Goal: Information Seeking & Learning: Learn about a topic

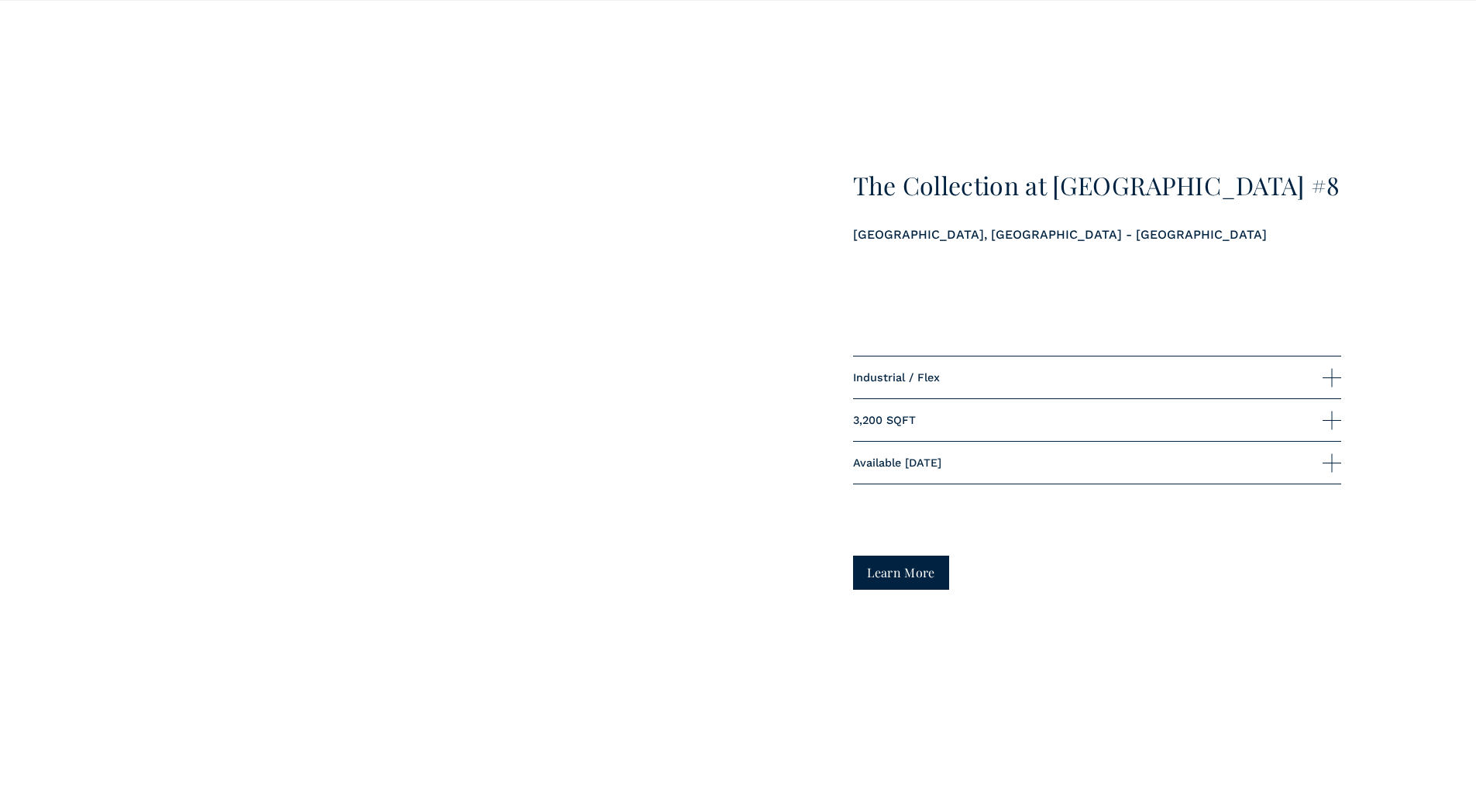
scroll to position [2341, 0]
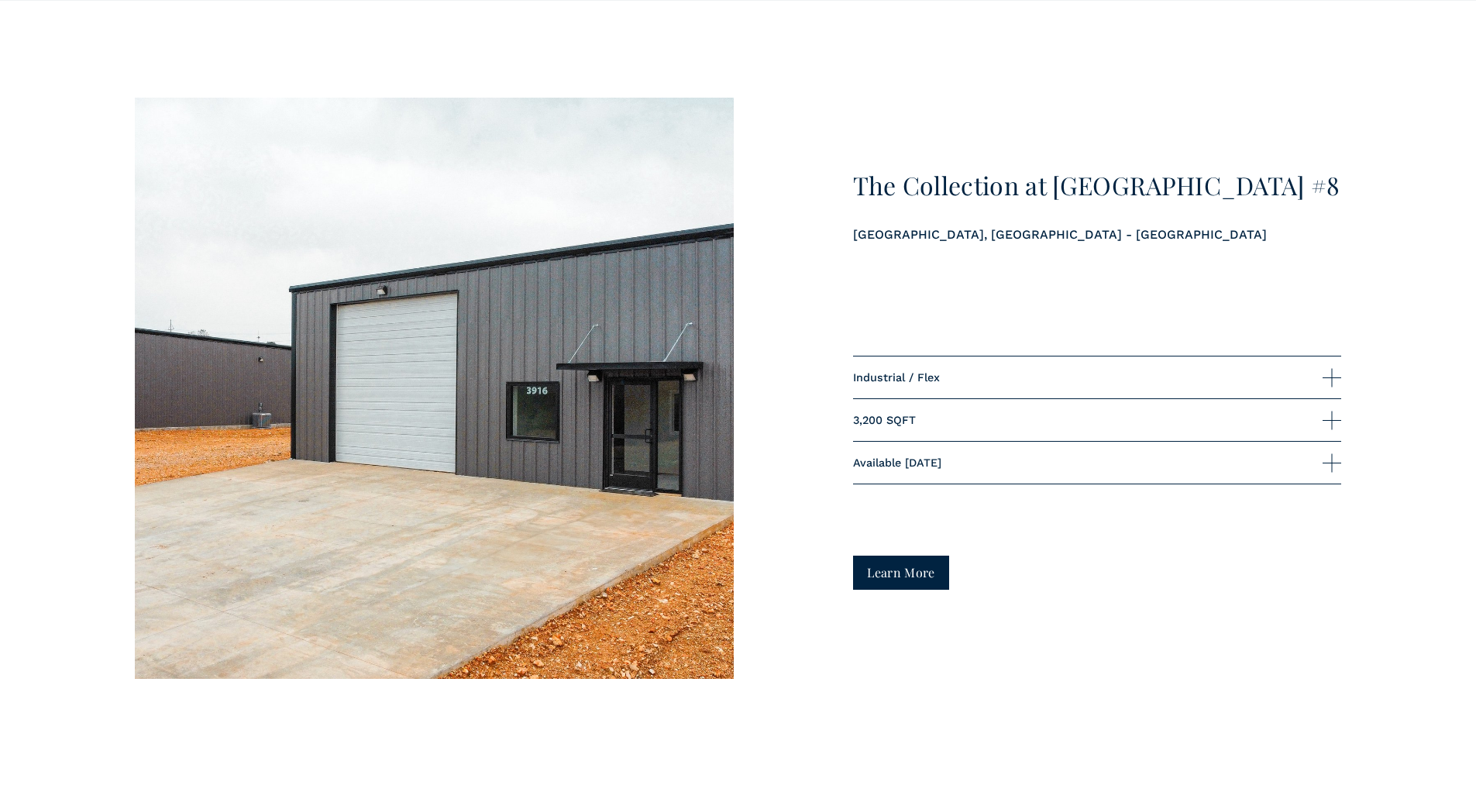
click at [888, 587] on link "Learn More" at bounding box center [901, 572] width 97 height 33
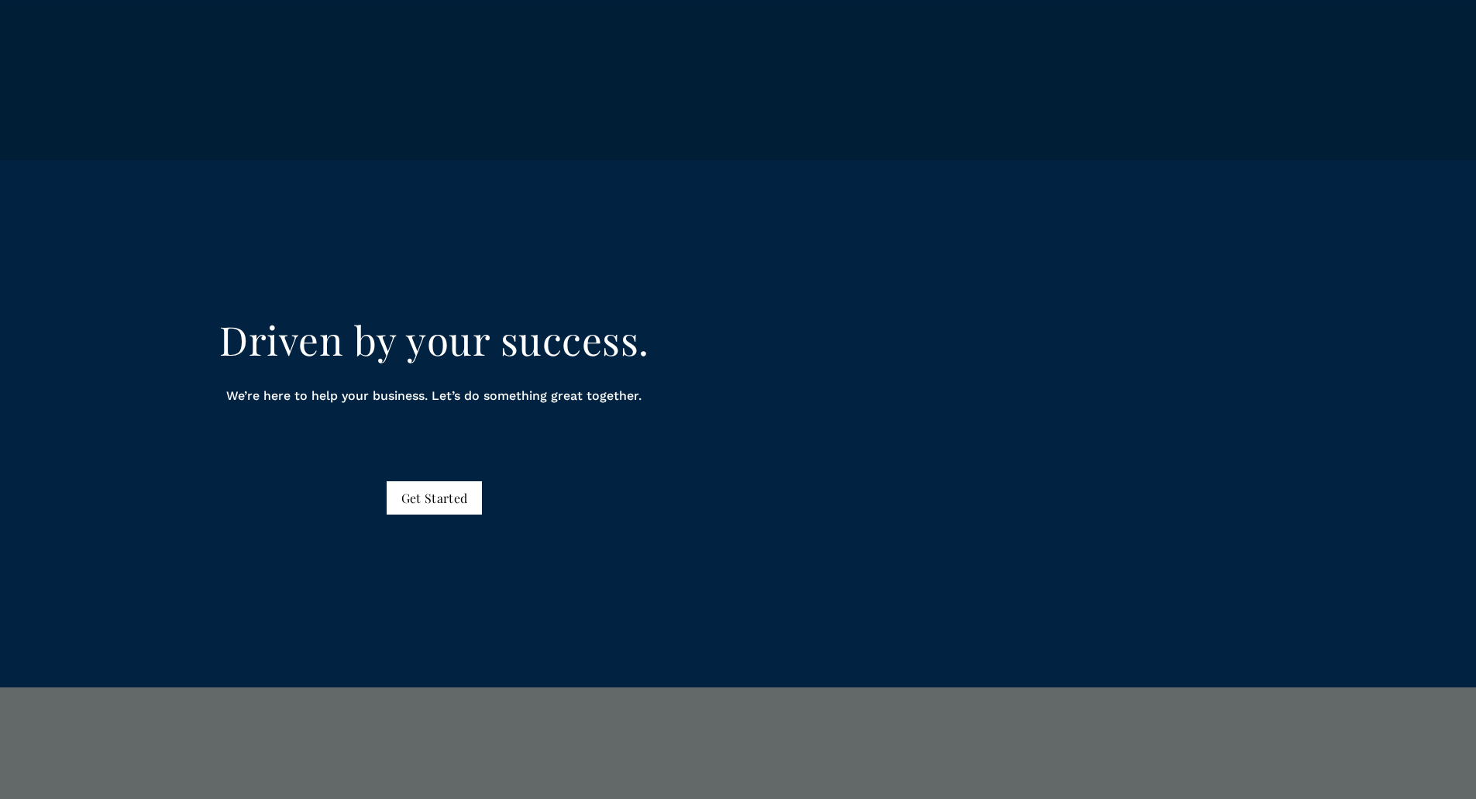
scroll to position [8576, 0]
